Goal: Entertainment & Leisure: Consume media (video, audio)

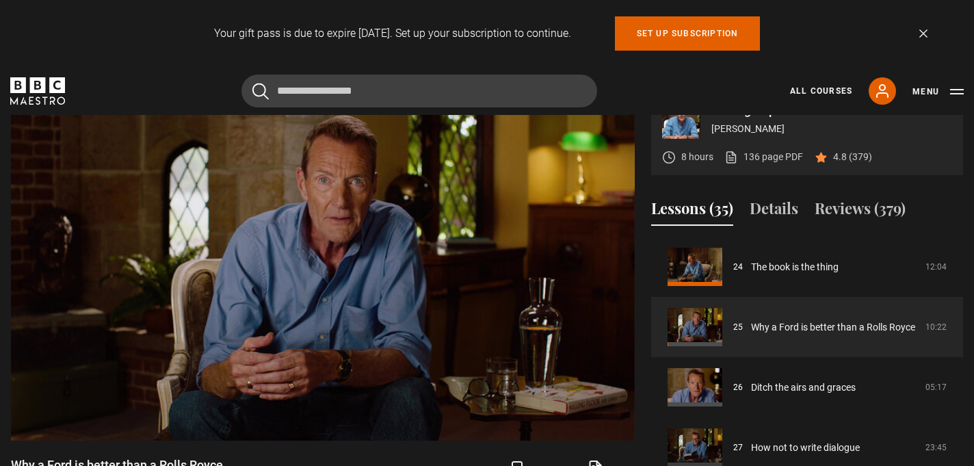
scroll to position [599, 0]
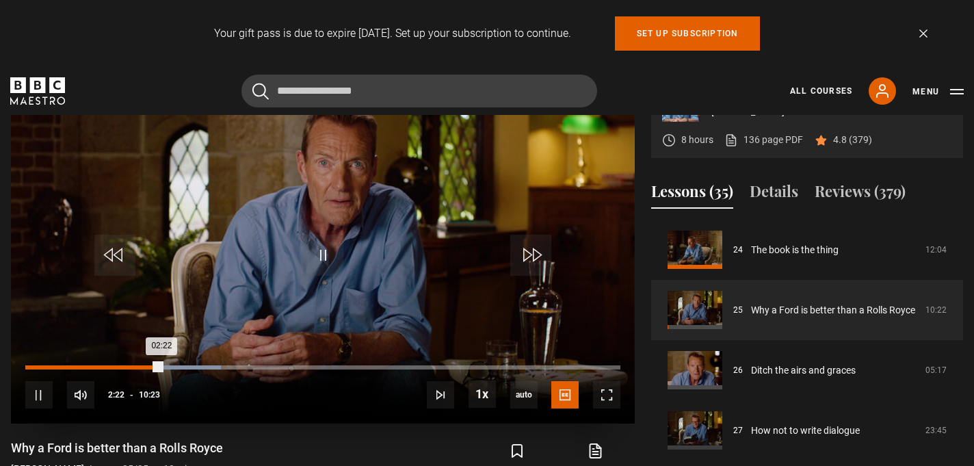
click at [137, 366] on div "02:22" at bounding box center [93, 367] width 137 height 4
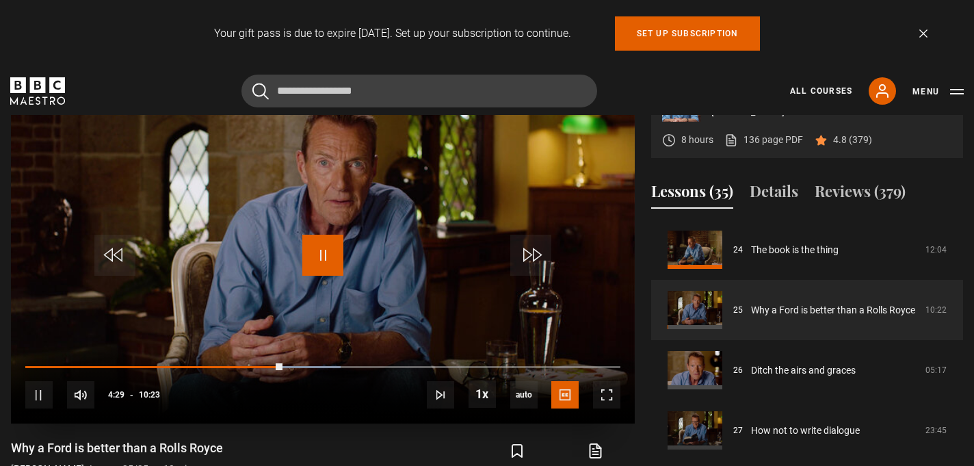
click at [326, 266] on span "Video Player" at bounding box center [322, 255] width 41 height 41
click at [325, 441] on div "Why a Ford is better than a Rolls Royce [PERSON_NAME] Lesson 25/35 10 mins" at bounding box center [177, 460] width 333 height 40
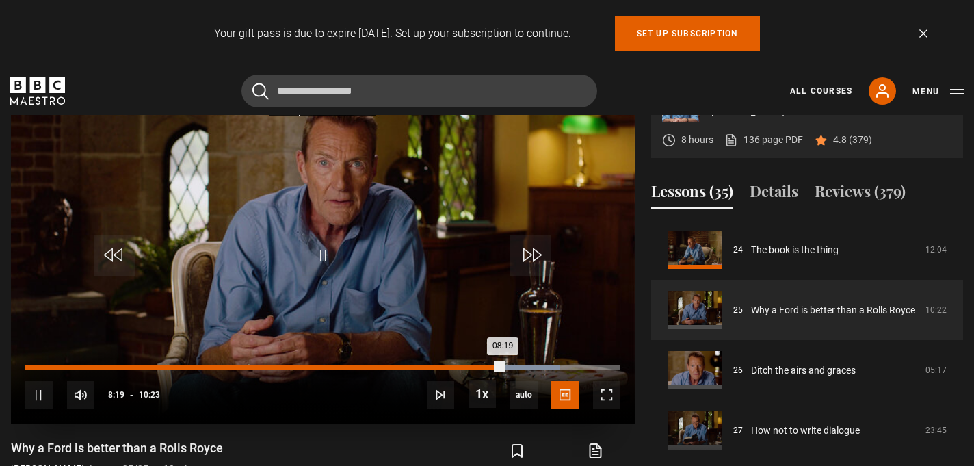
click at [482, 367] on div "Loaded : 89.89% 07:57 08:19" at bounding box center [322, 367] width 595 height 4
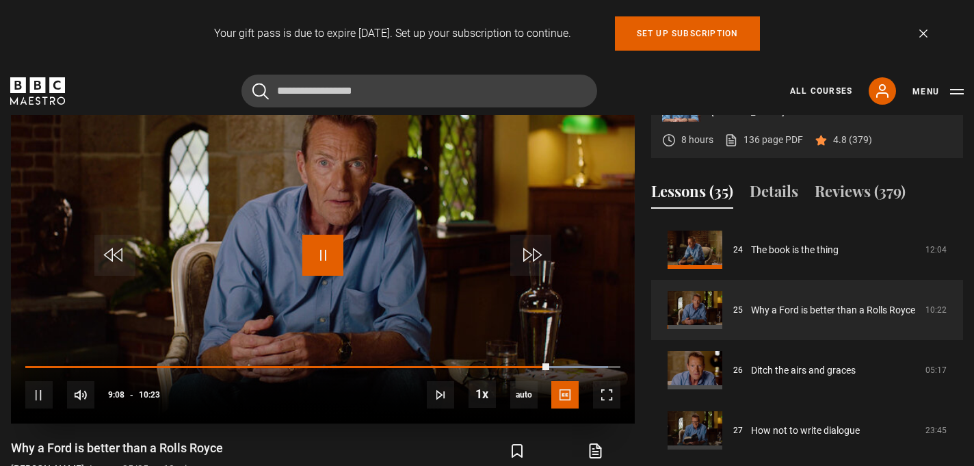
click at [326, 253] on span "Video Player" at bounding box center [322, 255] width 41 height 41
click at [328, 450] on div "Why a Ford is better than a Rolls Royce [PERSON_NAME] Lesson 25/35 10 mins" at bounding box center [177, 460] width 333 height 40
click at [328, 430] on div "for a couple of days from their realities Video Player is loading. Play Lesson …" at bounding box center [323, 294] width 624 height 443
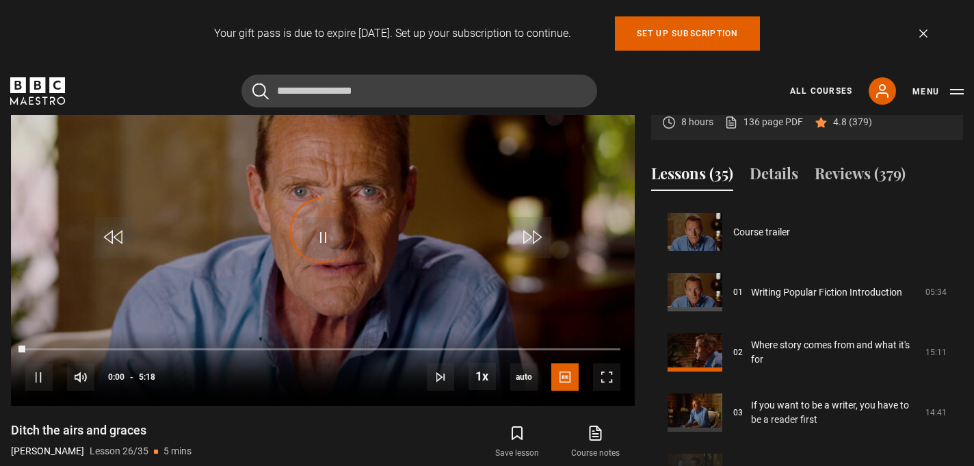
scroll to position [1505, 0]
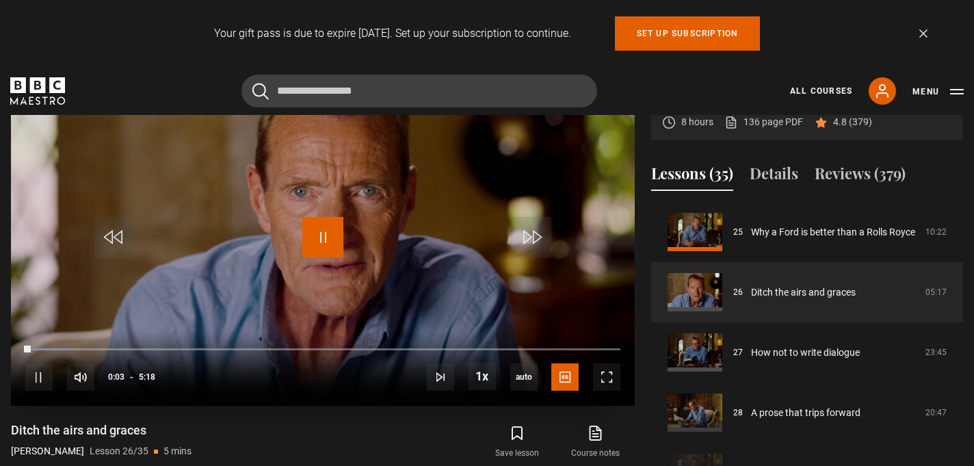
click at [327, 240] on span "Video Player" at bounding box center [322, 237] width 41 height 41
